Goal: Information Seeking & Learning: Learn about a topic

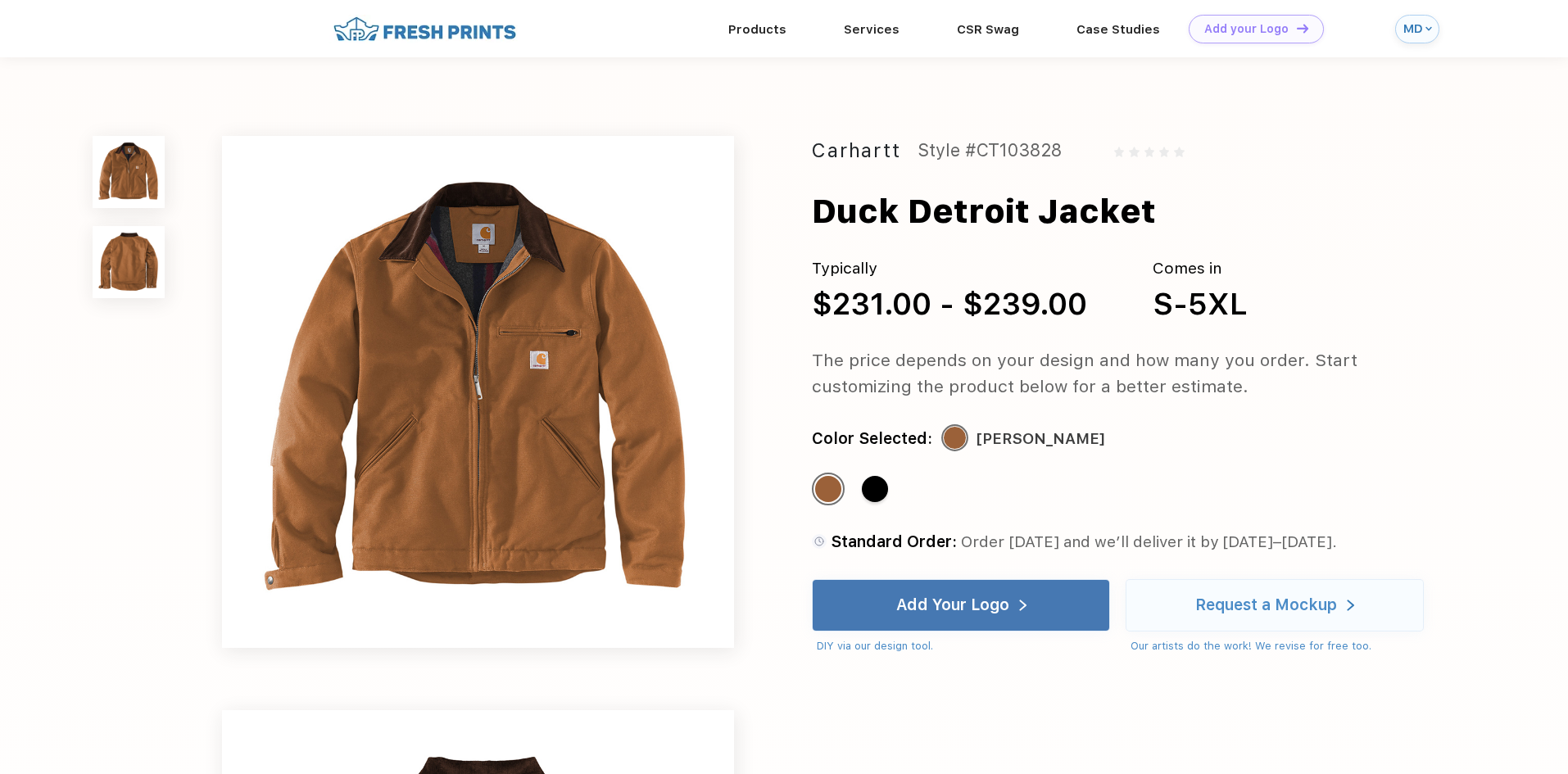
click at [153, 273] on img at bounding box center [129, 262] width 72 height 72
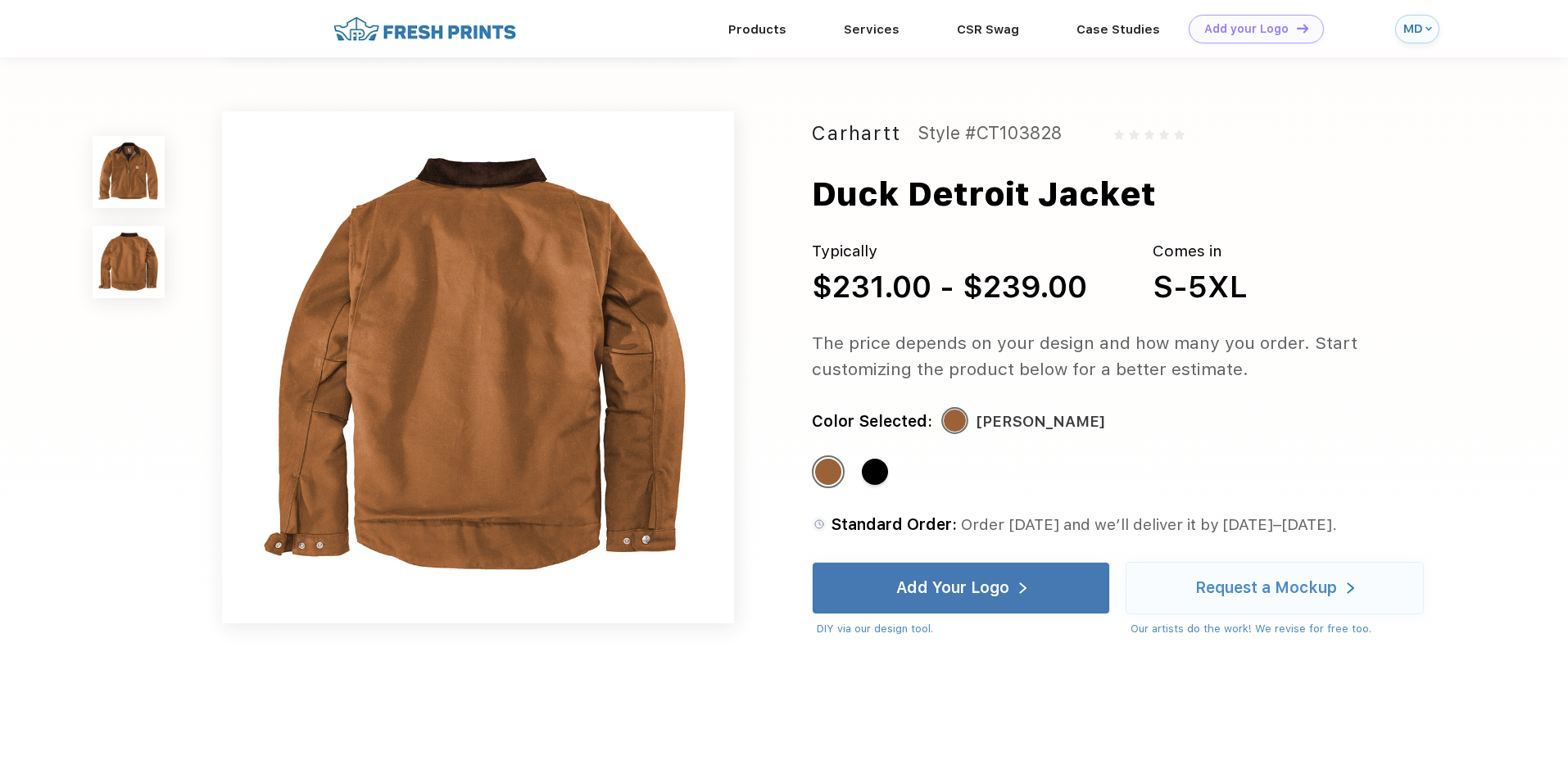
click at [118, 167] on img at bounding box center [129, 172] width 72 height 72
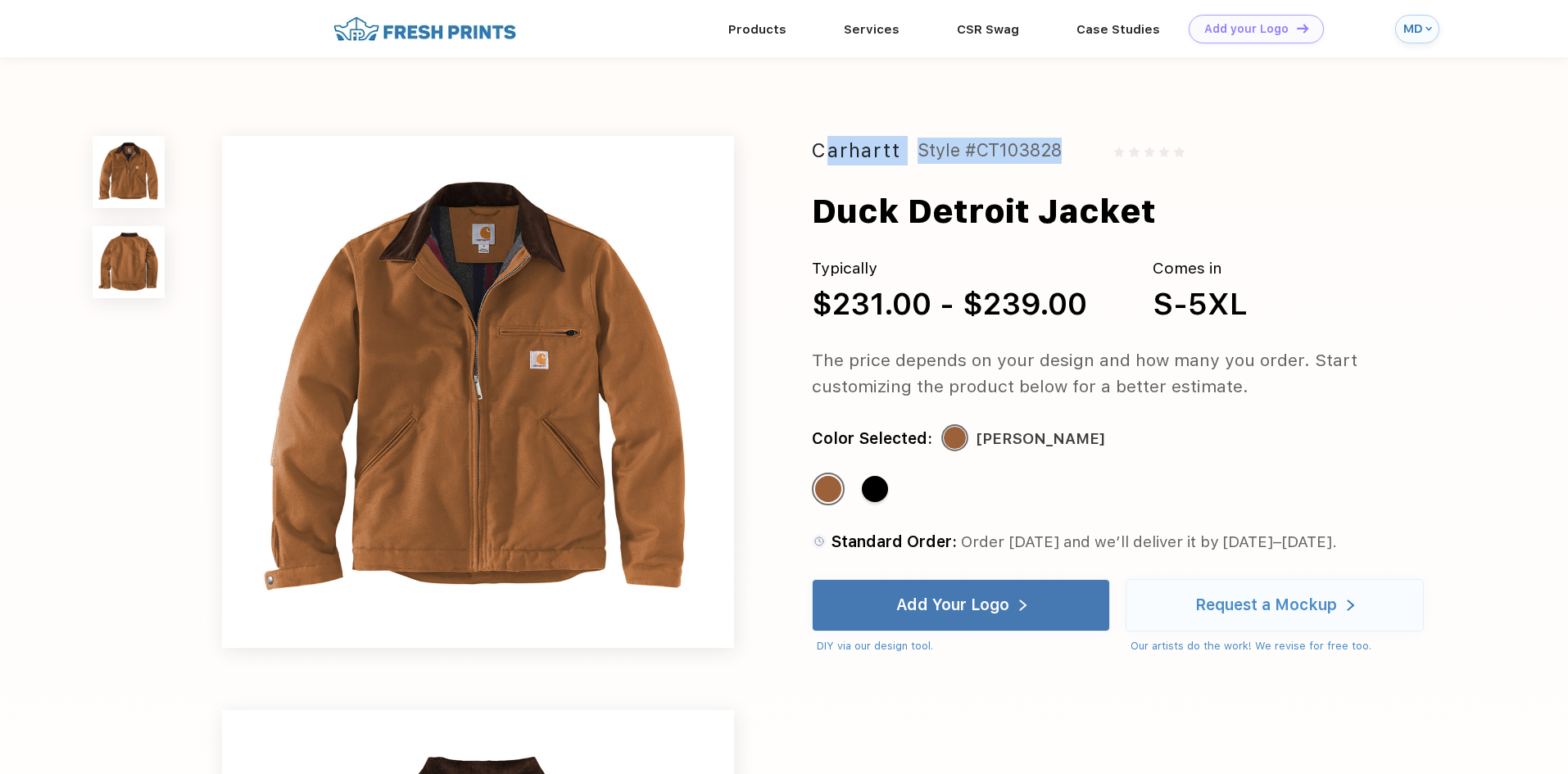
drag, startPoint x: 819, startPoint y: 146, endPoint x: 1075, endPoint y: 164, distance: 256.6
click at [1075, 164] on div "Carhartt Style #CT103828" at bounding box center [1134, 151] width 643 height 30
copy div "Carhartt Style #CT103828"
